Goal: Transaction & Acquisition: Purchase product/service

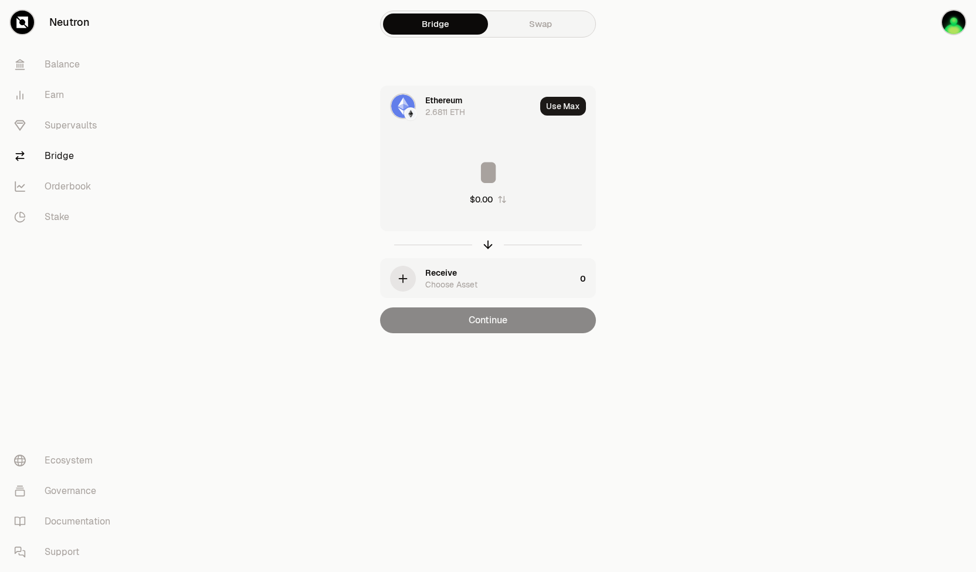
click at [439, 103] on div "Ethereum" at bounding box center [443, 100] width 37 height 12
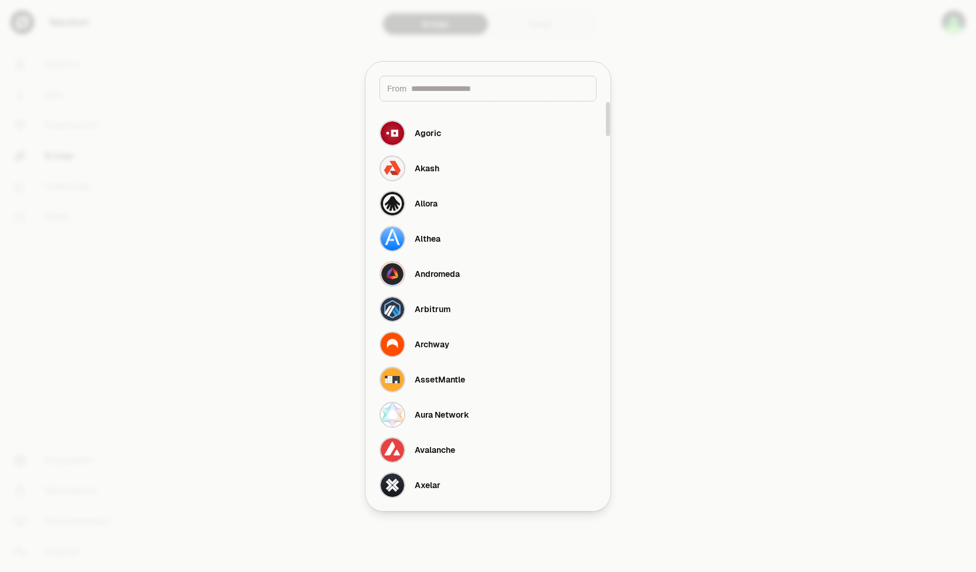
click at [738, 107] on div at bounding box center [488, 286] width 976 height 572
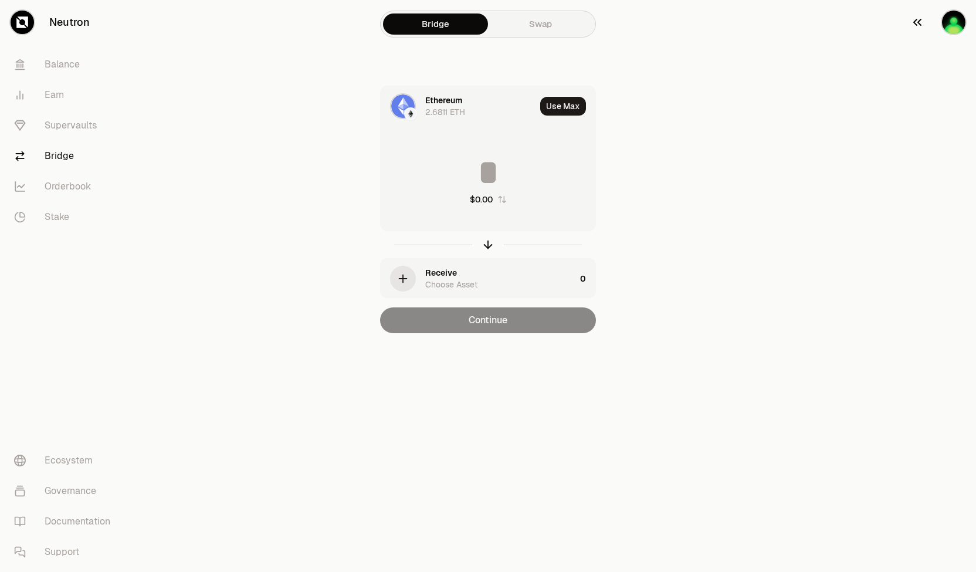
click at [953, 23] on img "button" at bounding box center [953, 22] width 23 height 23
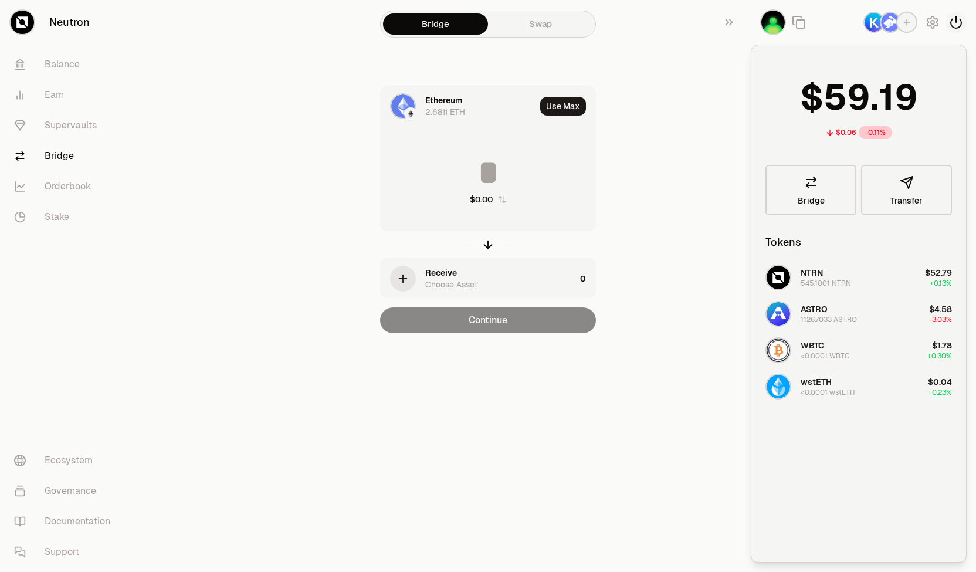
click at [954, 19] on icon "button" at bounding box center [956, 22] width 14 height 14
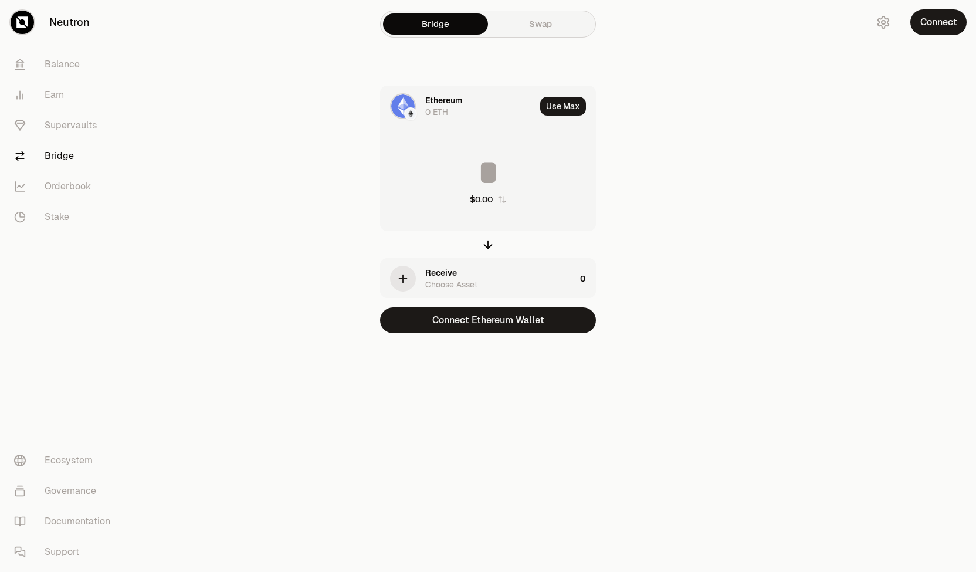
click at [954, 19] on button "Connect" at bounding box center [938, 22] width 56 height 26
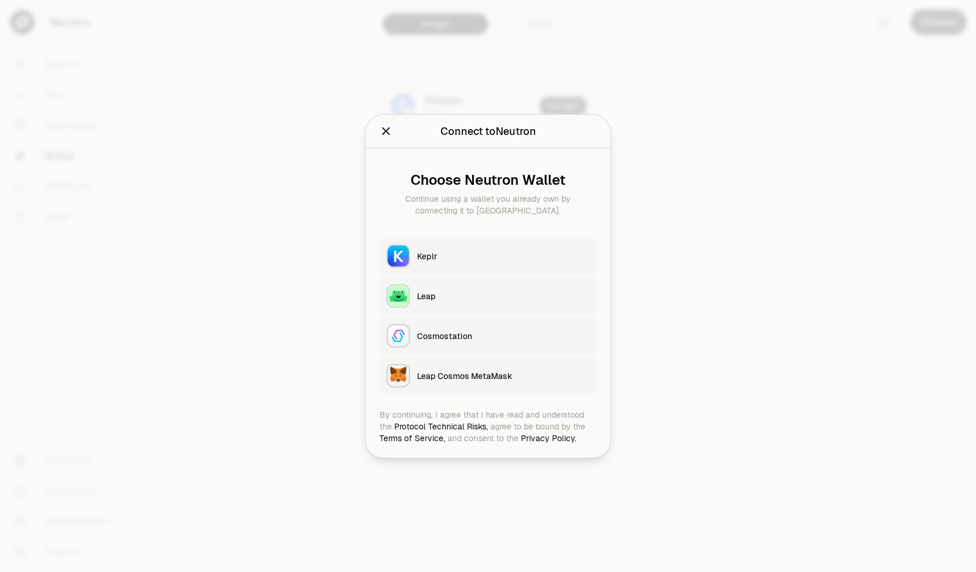
click at [387, 137] on icon "Close" at bounding box center [386, 130] width 13 height 13
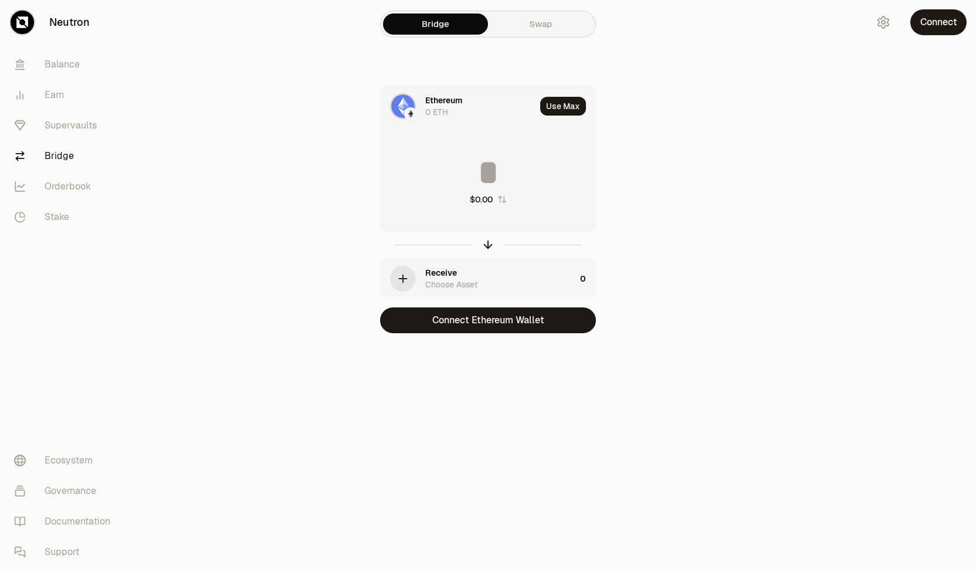
click at [763, 96] on main "Bridge Swap Ethereum 0 ETH Use Max $0.00 Receive Choose Asset 0 Connect Ethereu…" at bounding box center [553, 190] width 845 height 380
click at [492, 321] on button "Connect Ethereum Wallet" at bounding box center [488, 320] width 216 height 26
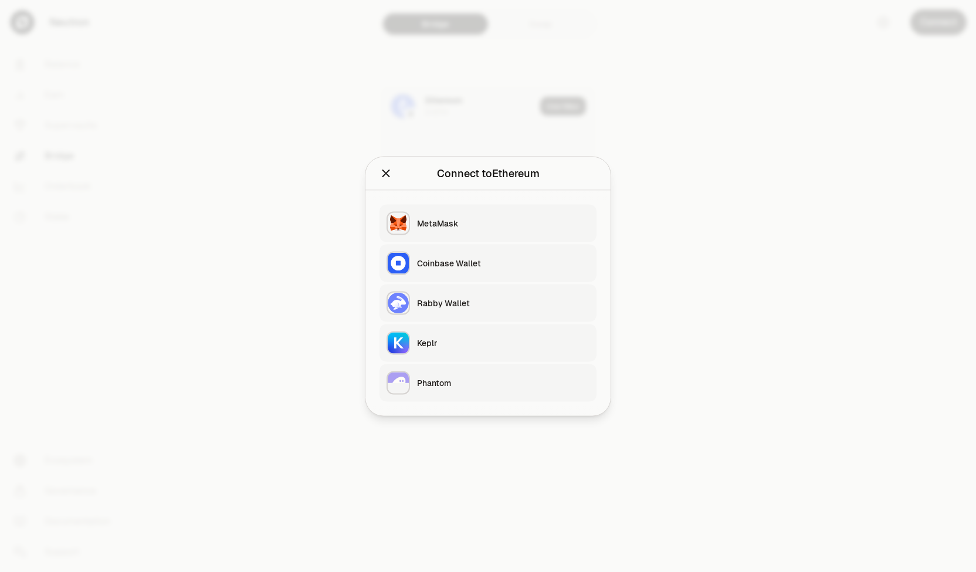
click at [459, 303] on div "Rabby Wallet" at bounding box center [503, 303] width 172 height 12
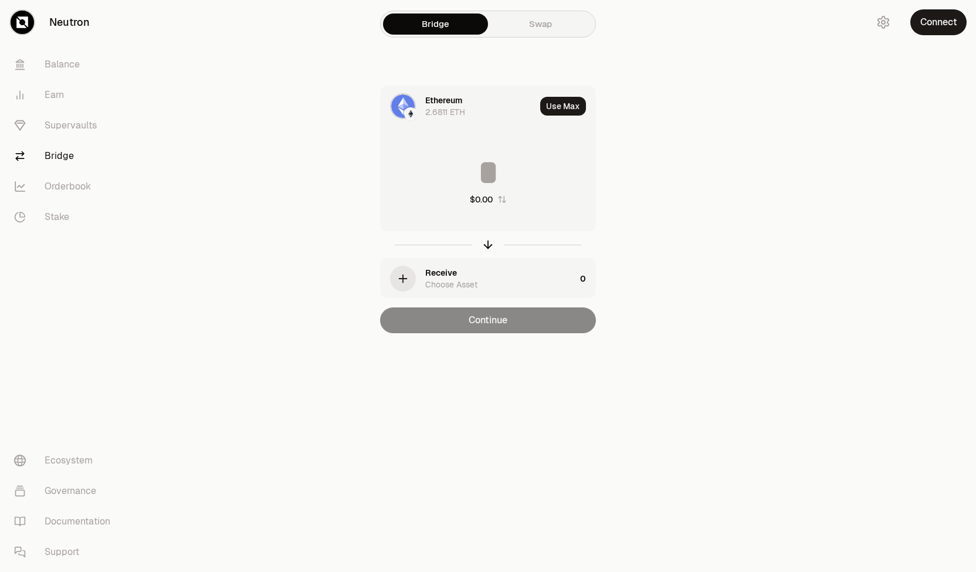
click at [430, 113] on div "2.6811 ETH" at bounding box center [445, 112] width 40 height 12
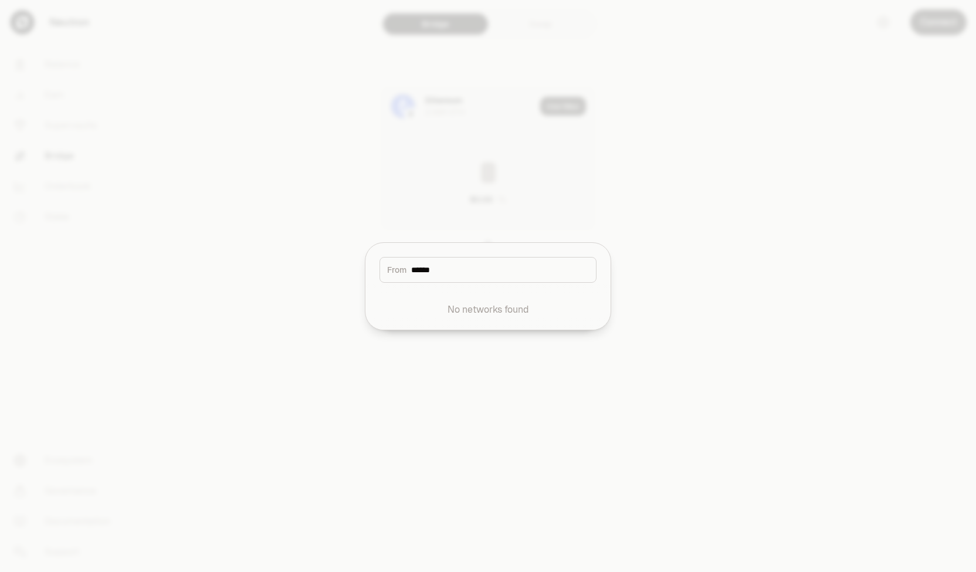
type input "******"
click at [384, 158] on div at bounding box center [488, 286] width 976 height 572
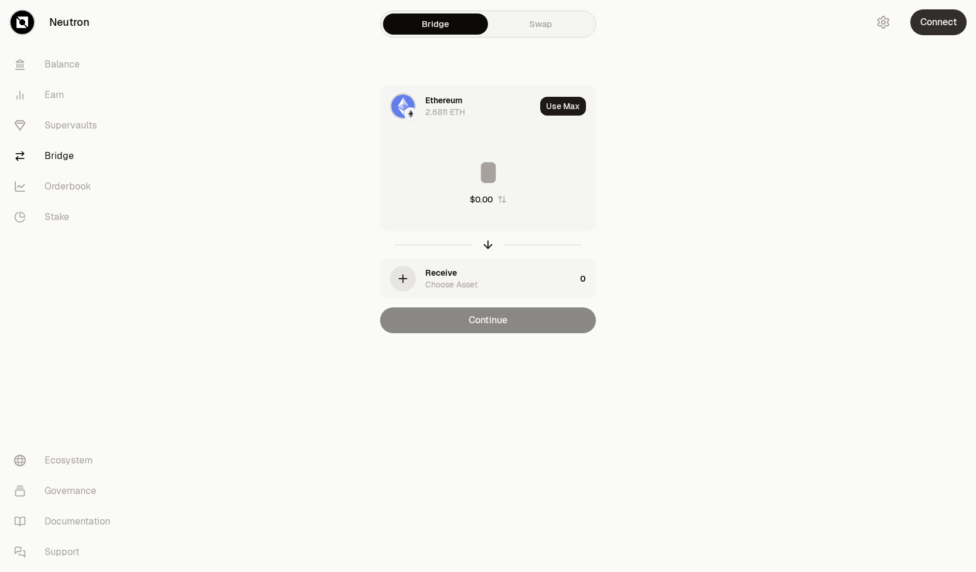
click at [930, 22] on button "Connect" at bounding box center [938, 22] width 56 height 26
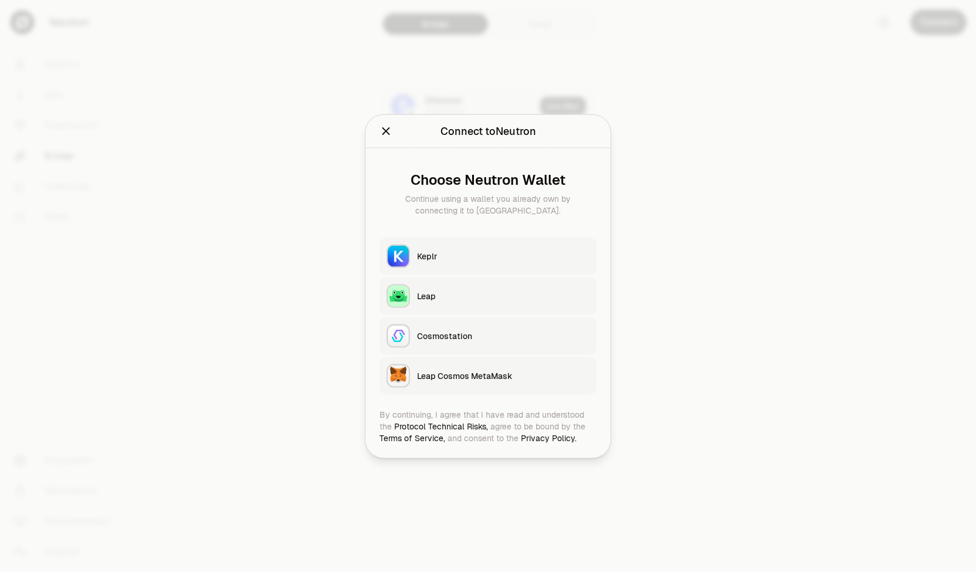
click at [446, 241] on button "Keplr" at bounding box center [488, 256] width 217 height 38
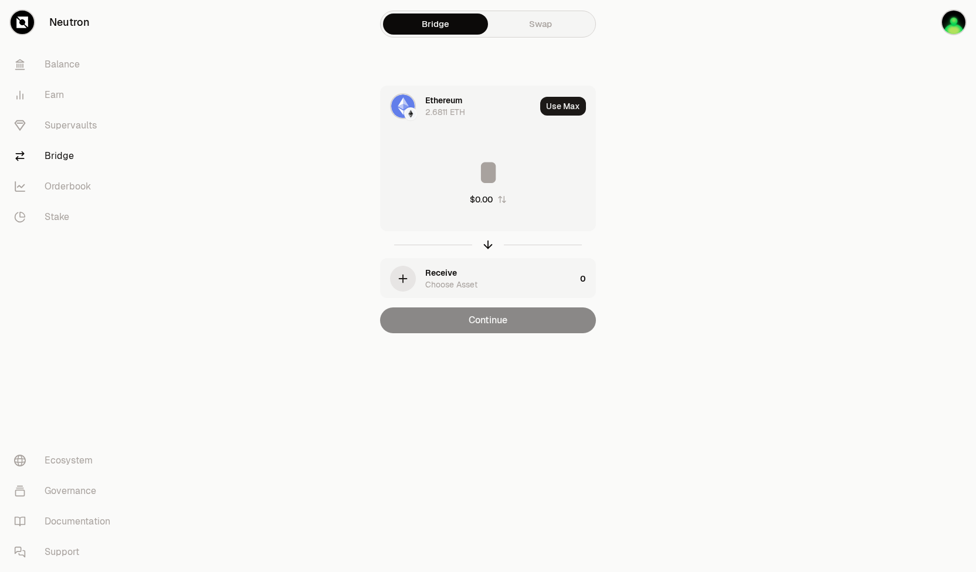
click at [435, 101] on div "Ethereum" at bounding box center [443, 100] width 37 height 12
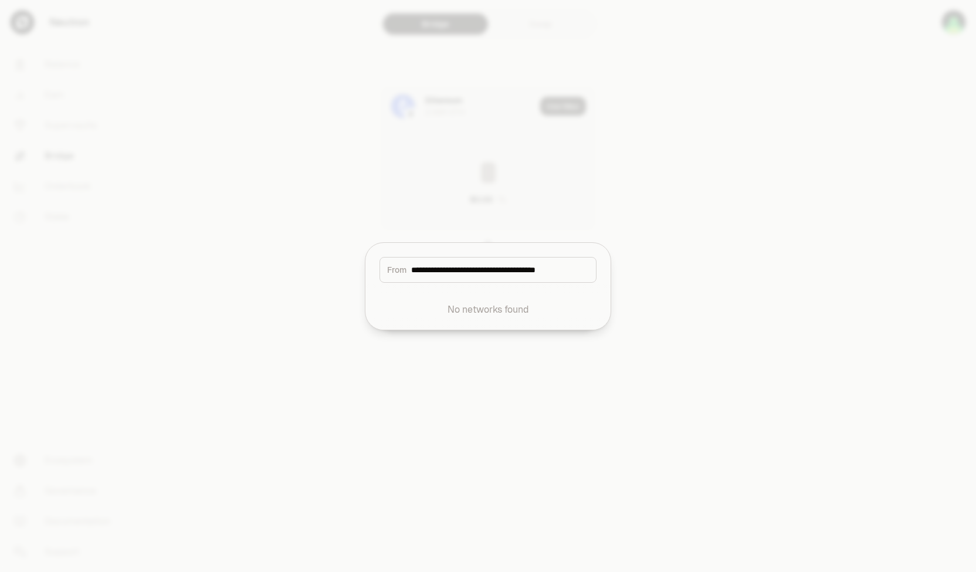
scroll to position [0, 19]
type input "**********"
click at [363, 216] on div at bounding box center [488, 286] width 976 height 572
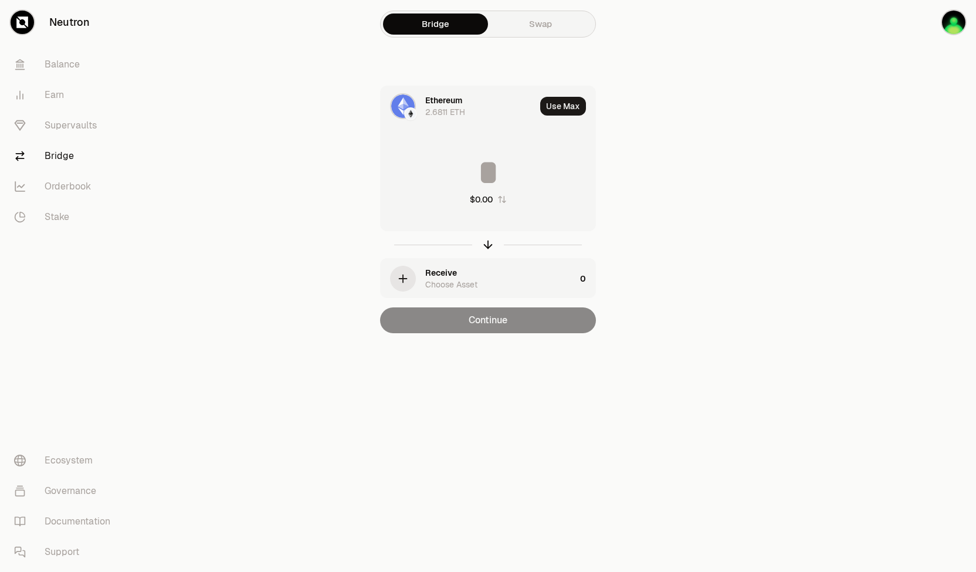
click at [411, 117] on img at bounding box center [410, 114] width 11 height 11
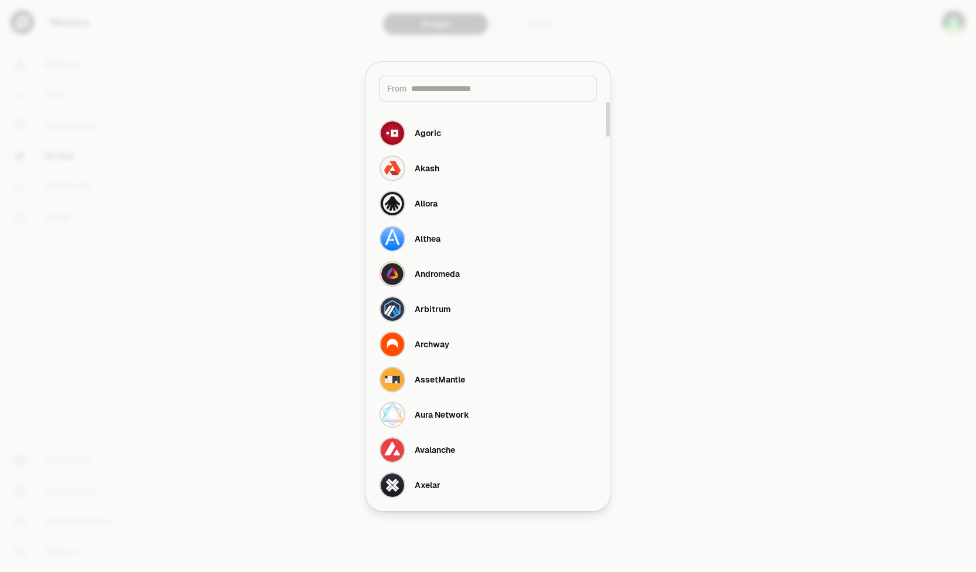
click at [364, 97] on div at bounding box center [488, 286] width 976 height 572
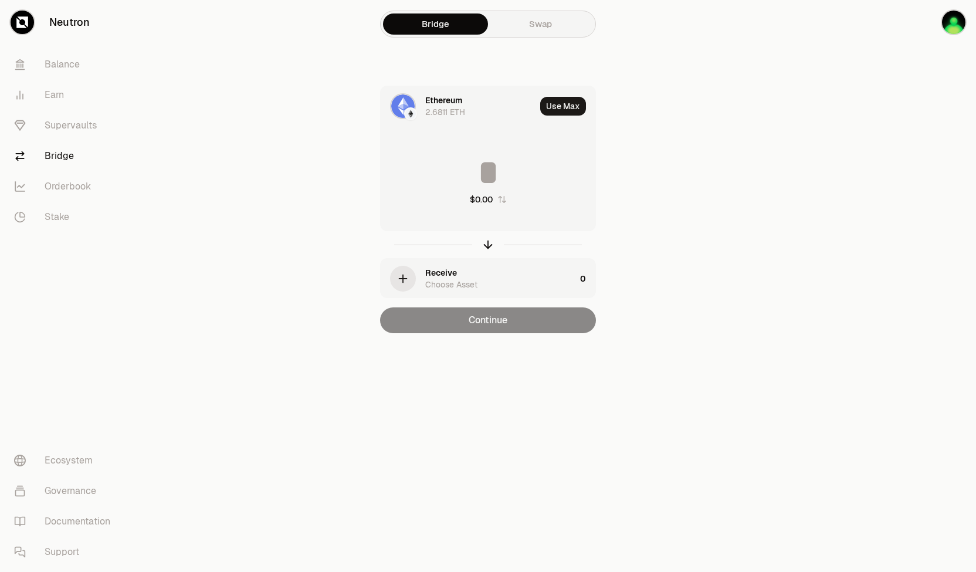
click at [397, 101] on img at bounding box center [402, 105] width 23 height 23
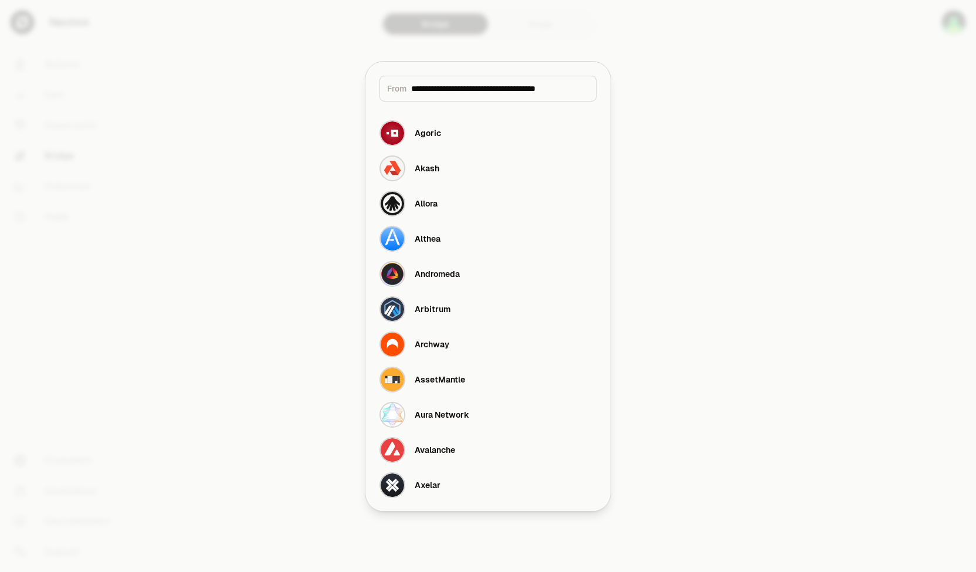
scroll to position [0, 19]
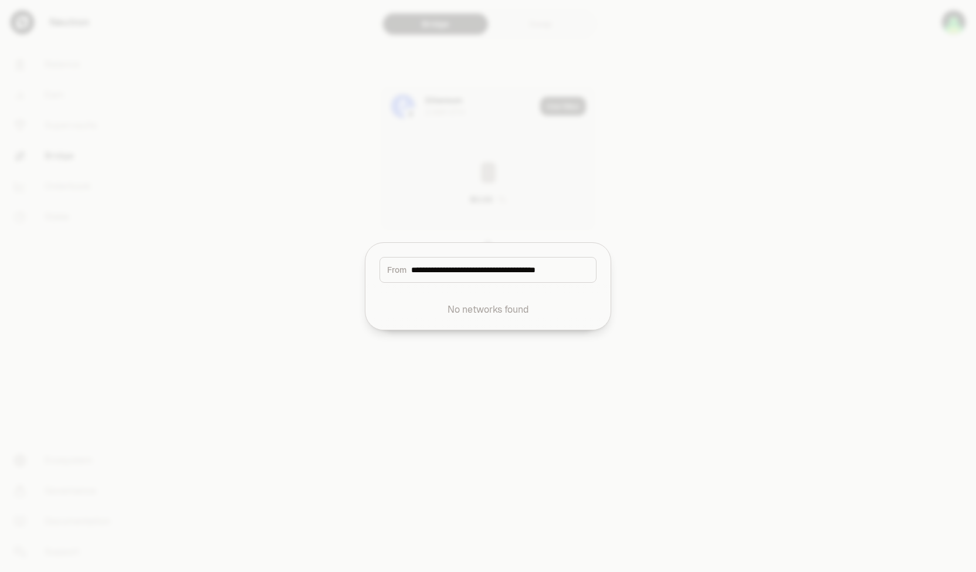
type input "**********"
click at [364, 175] on div at bounding box center [488, 286] width 976 height 572
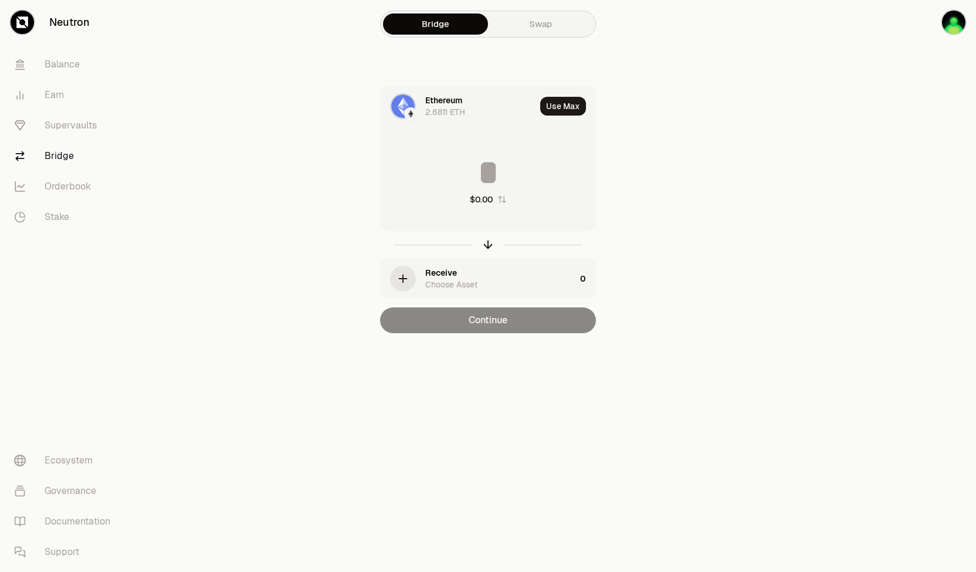
click at [56, 157] on link "Bridge" at bounding box center [66, 156] width 122 height 31
click at [398, 280] on icon "button" at bounding box center [403, 278] width 13 height 13
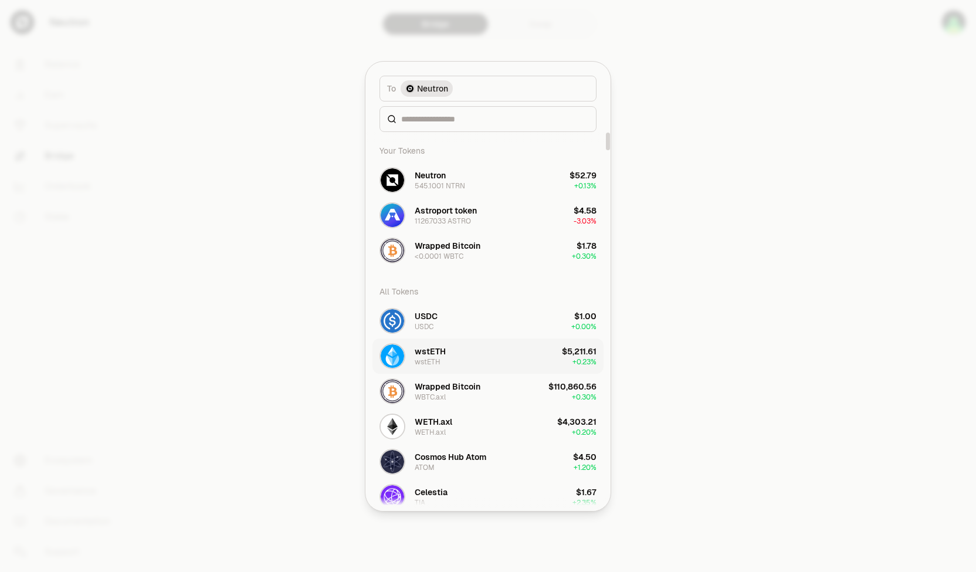
click at [435, 360] on div "wstETH" at bounding box center [428, 361] width 26 height 9
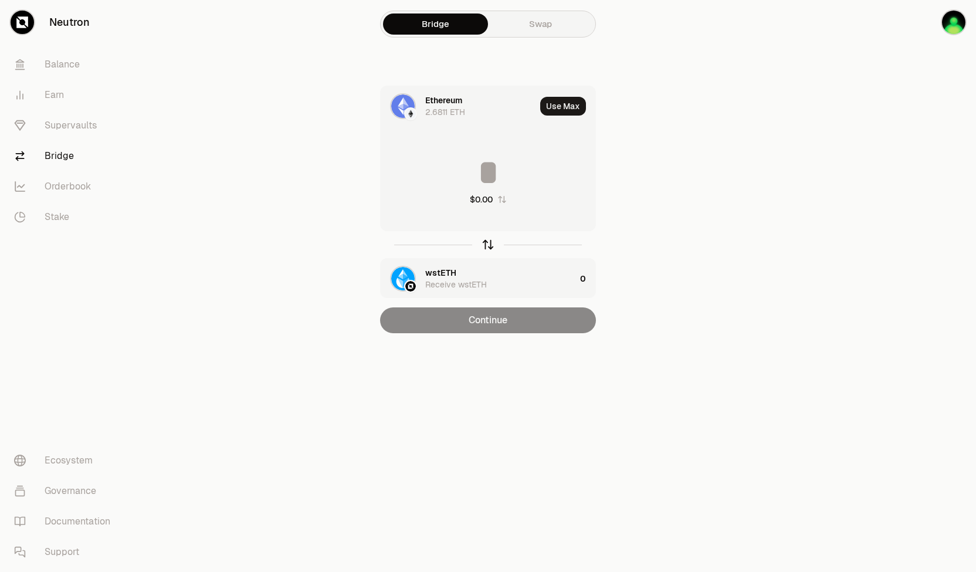
click at [482, 250] on icon "button" at bounding box center [488, 244] width 13 height 13
click at [412, 113] on img at bounding box center [410, 114] width 11 height 11
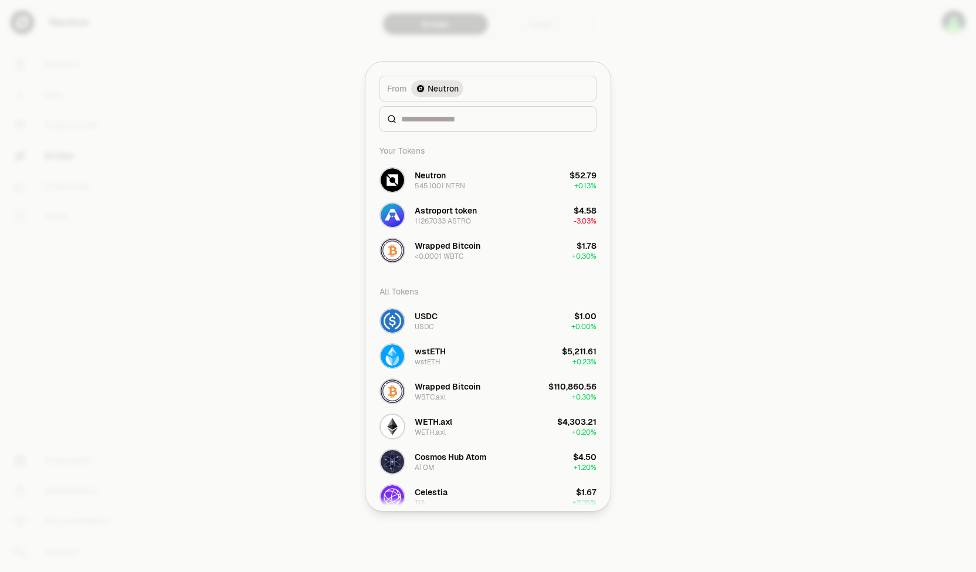
click at [492, 90] on button "From Neutron" at bounding box center [488, 89] width 217 height 26
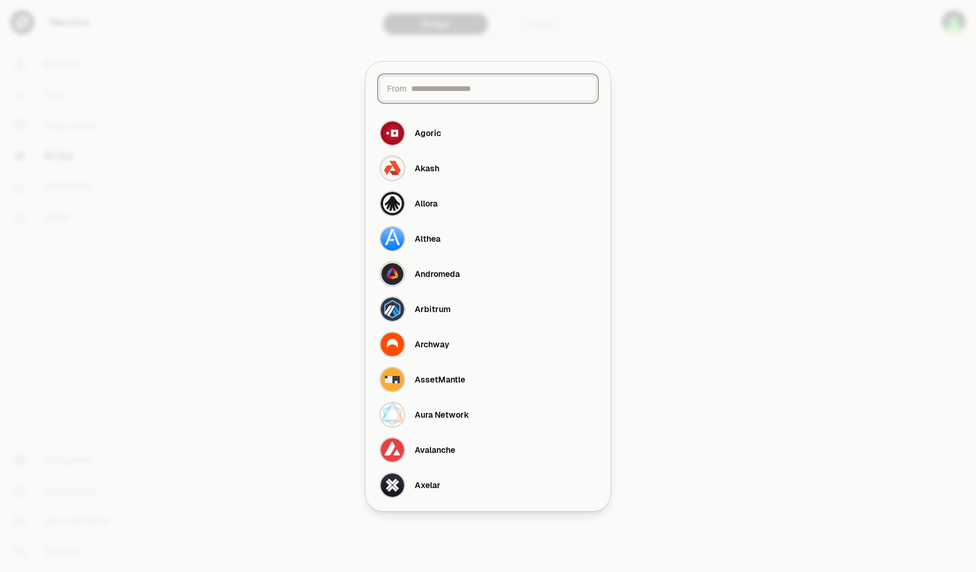
click at [492, 90] on input at bounding box center [500, 89] width 178 height 12
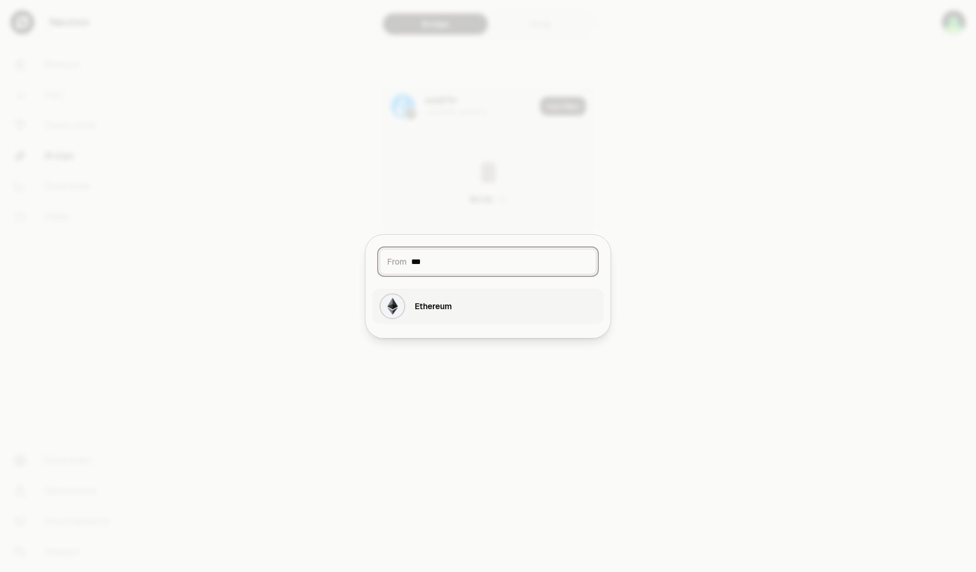
type input "***"
click at [442, 302] on div "Ethereum" at bounding box center [433, 306] width 37 height 12
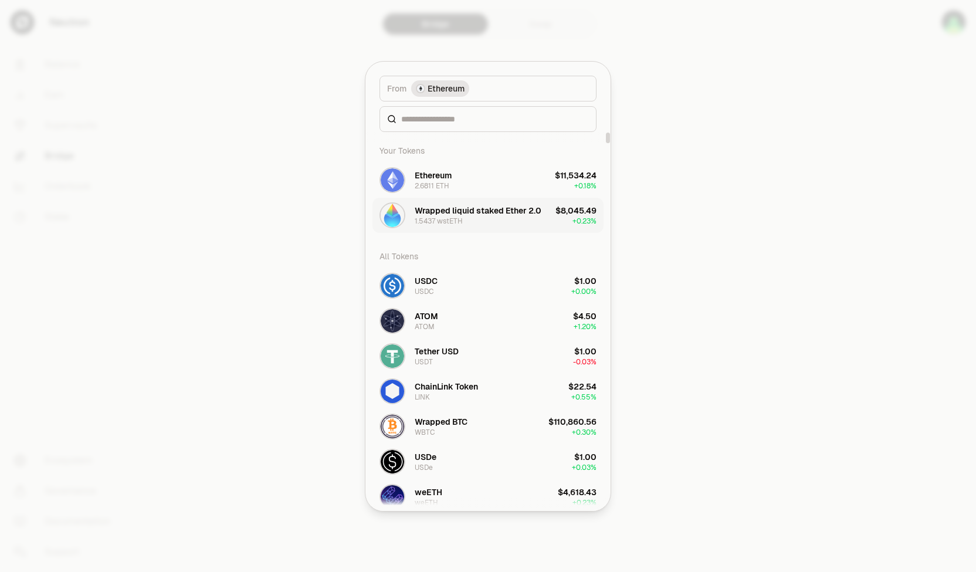
click at [503, 211] on div "Wrapped liquid staked Ether 2.0" at bounding box center [478, 211] width 127 height 12
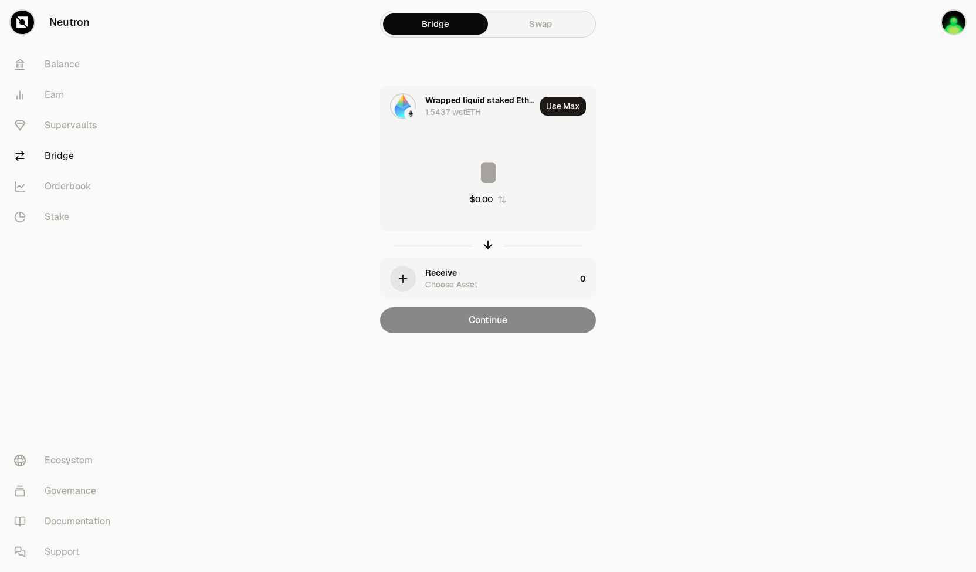
click at [436, 276] on div "Receive" at bounding box center [441, 273] width 32 height 12
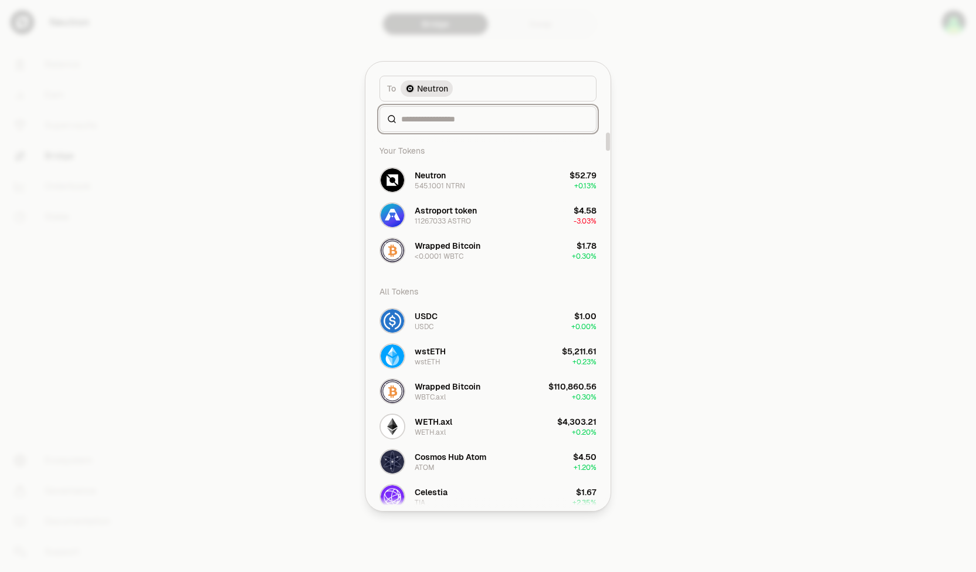
click at [451, 118] on input at bounding box center [495, 119] width 188 height 12
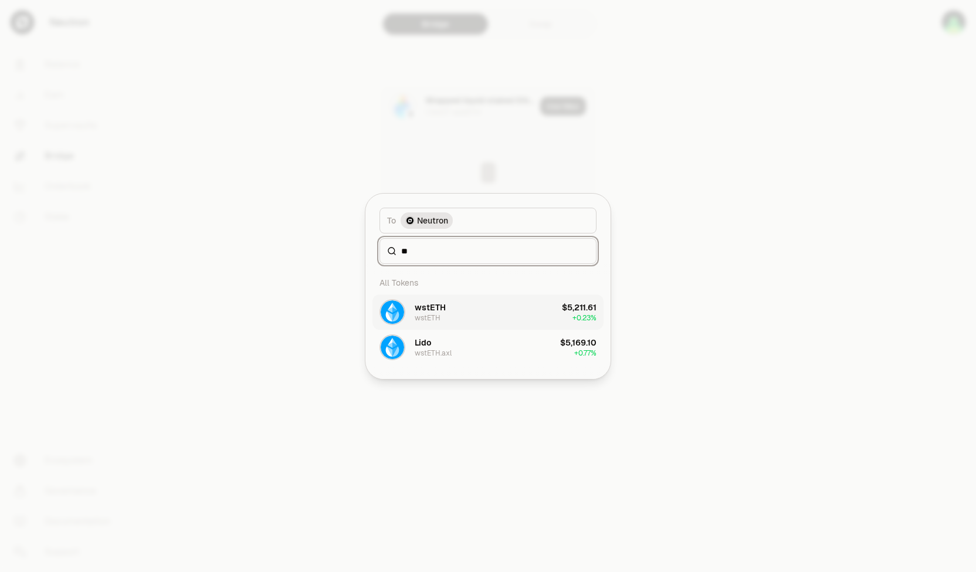
type input "**"
click at [537, 311] on button "wstETH wstETH $5,211.61 + 0.23%" at bounding box center [488, 311] width 231 height 35
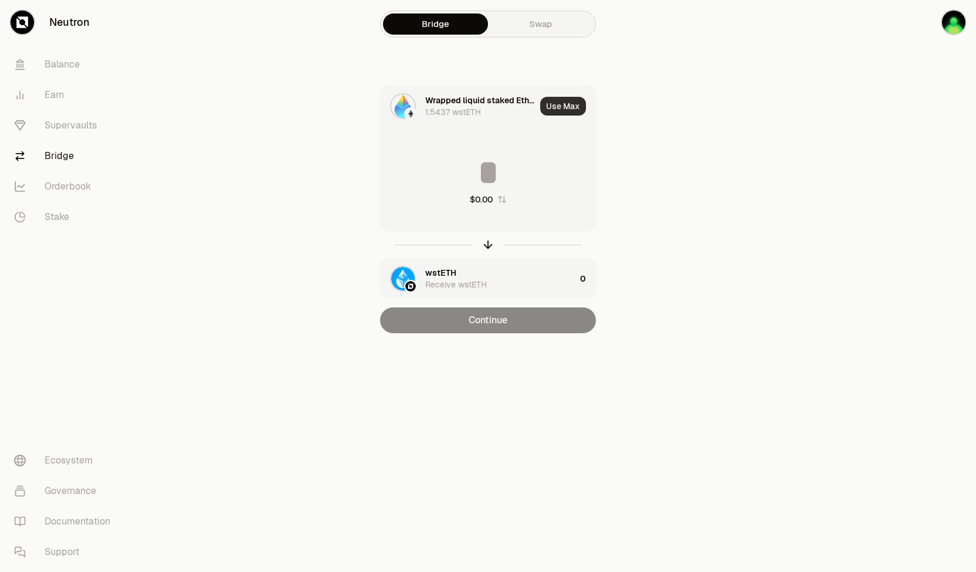
click at [563, 109] on button "Use Max" at bounding box center [563, 106] width 46 height 19
type input "**********"
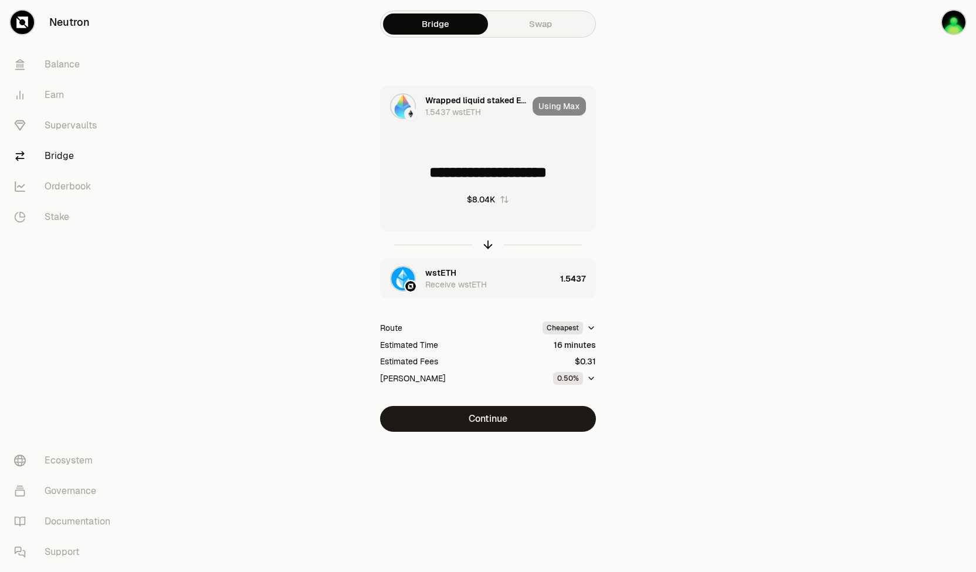
click at [658, 407] on div "**********" at bounding box center [488, 259] width 394 height 346
click at [589, 326] on html "**********" at bounding box center [488, 286] width 976 height 572
click at [481, 419] on button "Continue" at bounding box center [488, 419] width 216 height 26
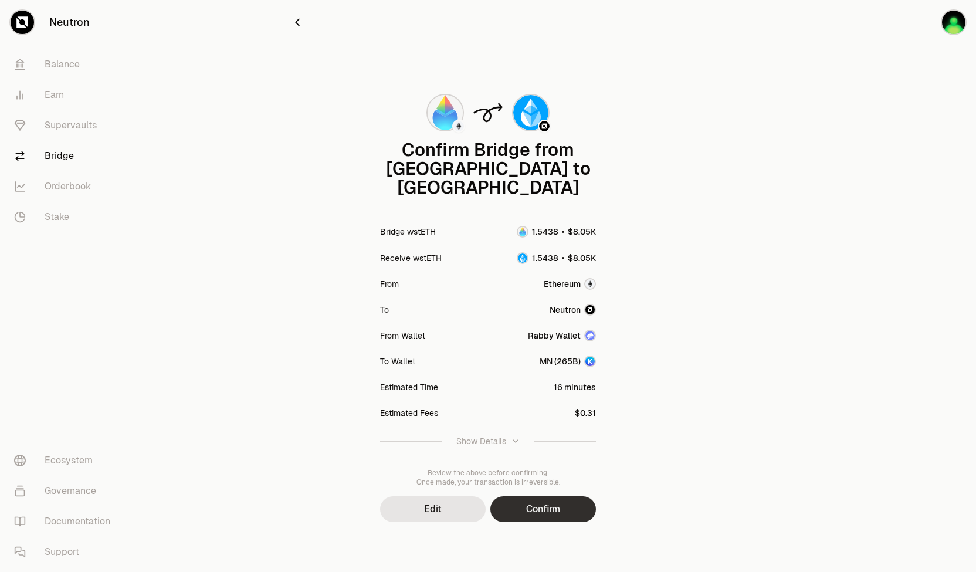
click at [553, 496] on button "Confirm" at bounding box center [543, 509] width 106 height 26
